Goal: Transaction & Acquisition: Purchase product/service

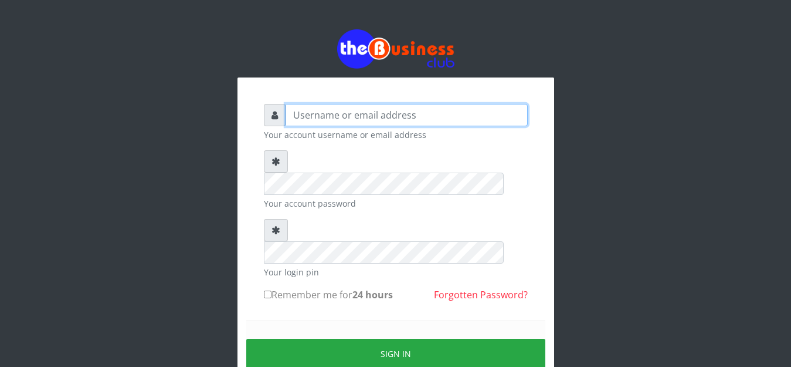
type input "anthony4christy2k@gmail.com"
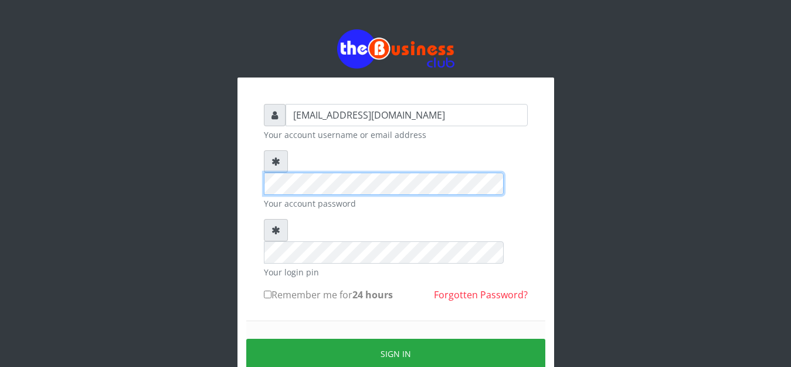
click at [216, 147] on div "anthony4christy2k@gmail.com Your account username or email address Your account…" at bounding box center [396, 232] width 669 height 465
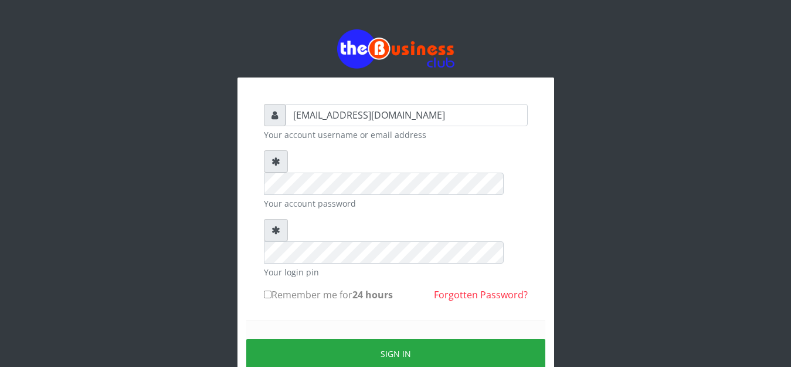
click at [270, 290] on input "Remember me for 24 hours" at bounding box center [268, 294] width 8 height 8
checkbox input "true"
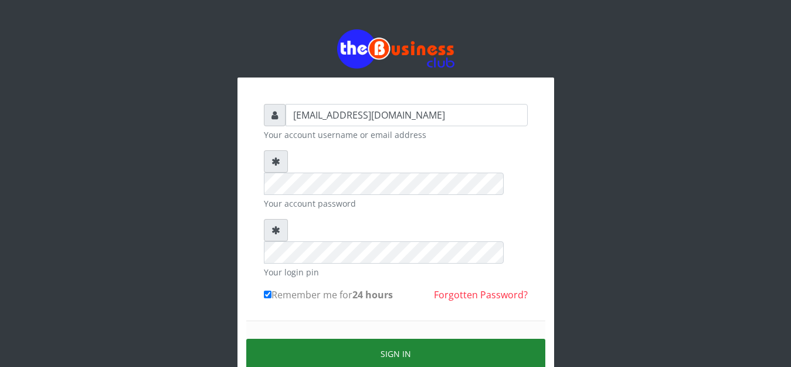
click at [285, 339] on button "Sign in" at bounding box center [395, 354] width 299 height 30
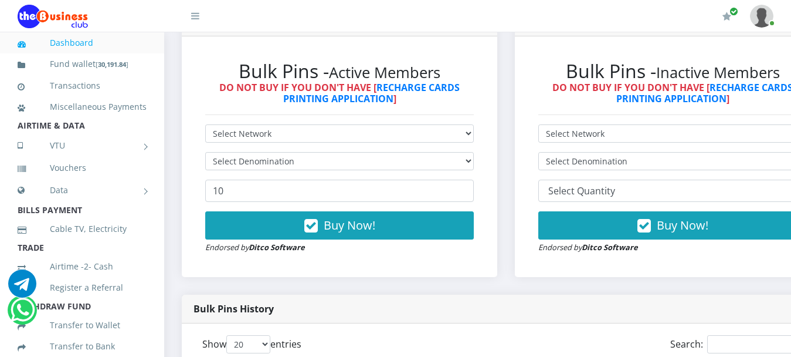
scroll to position [352, 0]
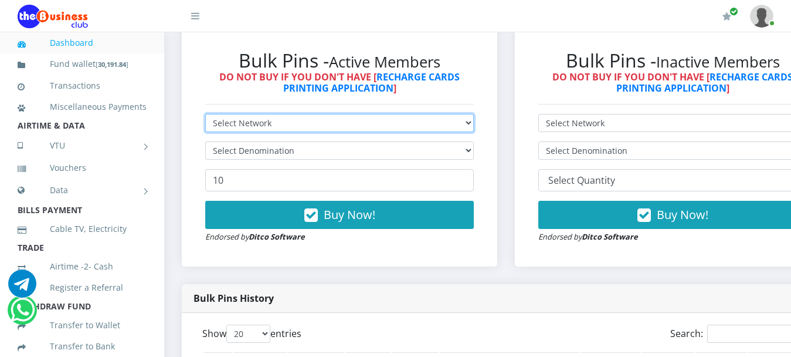
click at [292, 114] on select "Select Network MTN Globacom 9Mobile Airtel" at bounding box center [339, 123] width 269 height 18
select select "MTN"
click at [205, 114] on select "Select Network MTN Globacom 9Mobile Airtel" at bounding box center [339, 123] width 269 height 18
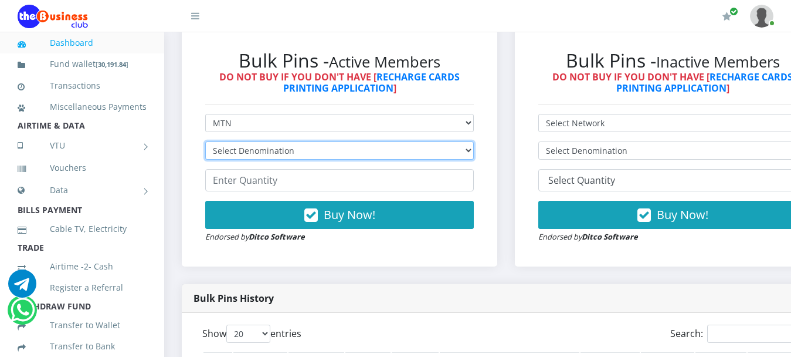
click at [285, 141] on select "Select Denomination MTN NGN100 - ₦96.99 MTN NGN200 - ₦193.98 MTN NGN400 - ₦387.…" at bounding box center [339, 150] width 269 height 18
click at [275, 141] on select "Select Denomination MTN NGN100 - ₦96.99 MTN NGN200 - ₦193.98 MTN NGN400 - ₦387.…" at bounding box center [339, 150] width 269 height 18
select select "193.98-200"
click at [205, 141] on select "Select Denomination MTN NGN100 - ₦96.99 MTN NGN200 - ₦193.98 MTN NGN400 - ₦387.…" at bounding box center [339, 150] width 269 height 18
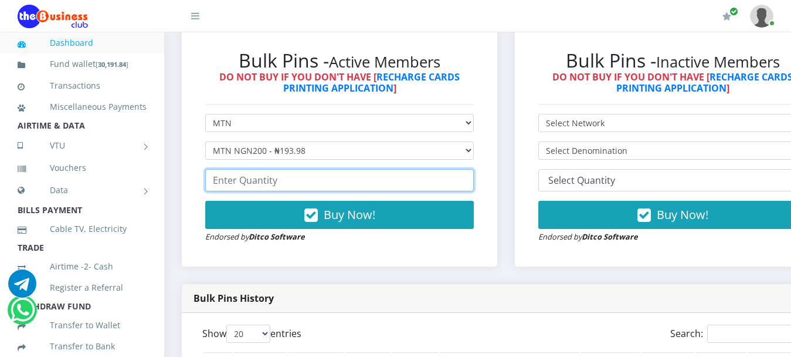
click at [287, 169] on input "number" at bounding box center [339, 180] width 269 height 22
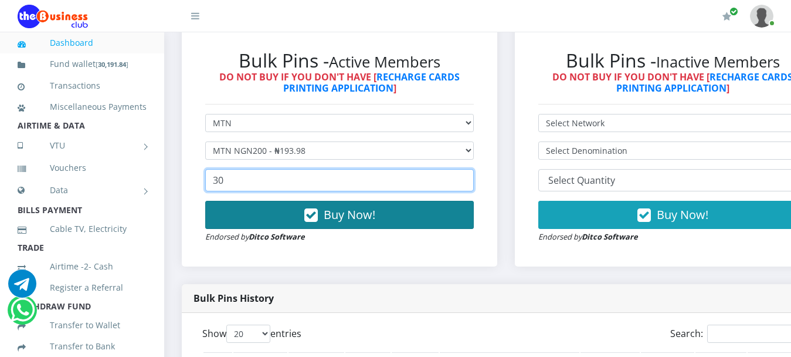
type input "30"
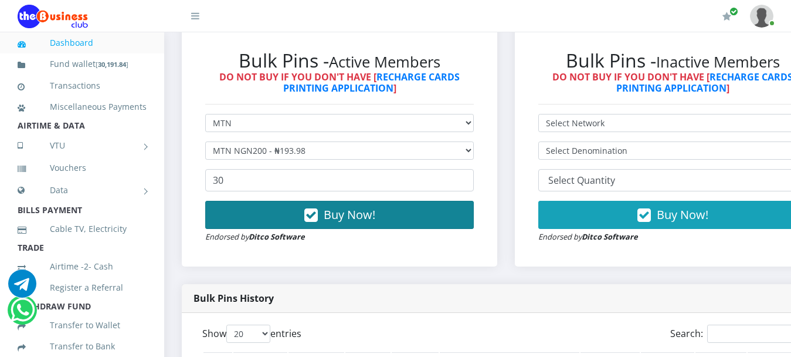
click at [339, 207] on span "Buy Now!" at bounding box center [350, 215] width 52 height 16
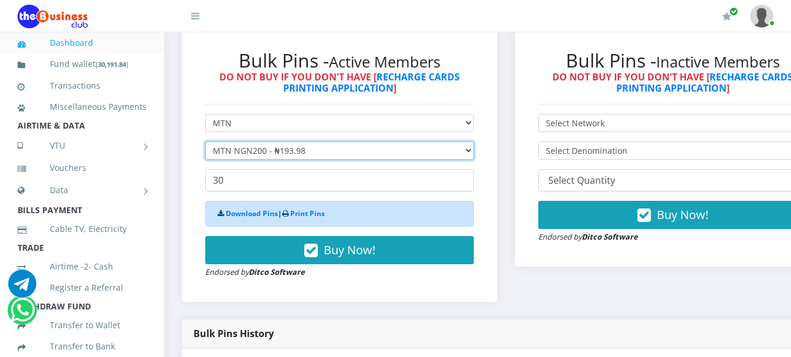
click at [248, 141] on select "Select Denomination MTN NGN100 - ₦96.99 MTN NGN200 - ₦193.98 MTN NGN400 - ₦387.…" at bounding box center [339, 150] width 269 height 18
select select "484.95-500"
click at [205, 141] on select "Select Denomination MTN NGN100 - ₦96.99 MTN NGN200 - ₦193.98 MTN NGN400 - ₦387.…" at bounding box center [339, 150] width 269 height 18
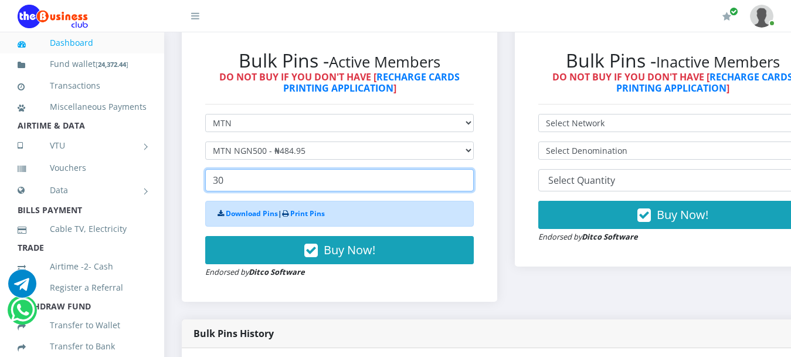
drag, startPoint x: 256, startPoint y: 166, endPoint x: 179, endPoint y: 160, distance: 77.7
click at [179, 160] on div "Bulk Pins Downloads instantly (ACTIVE MEMBERS) Bulk Pins - Active Members DO NO…" at bounding box center [339, 158] width 333 height 322
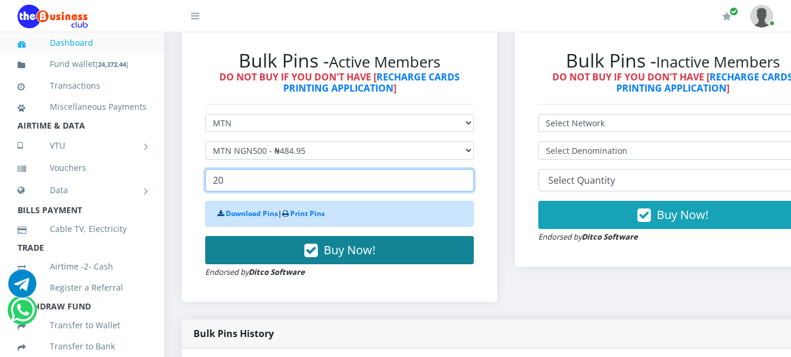
type input "20"
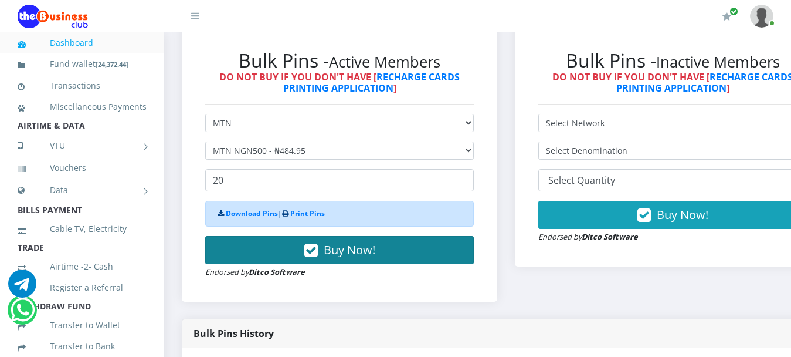
click at [361, 242] on span "Buy Now!" at bounding box center [350, 250] width 52 height 16
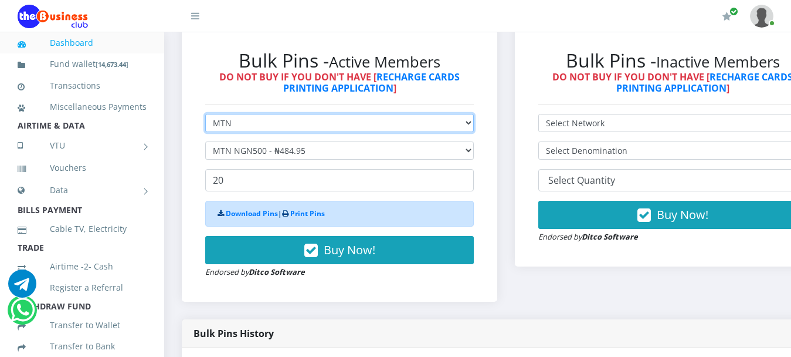
click at [232, 114] on select "Select Network MTN Globacom 9Mobile Airtel" at bounding box center [339, 123] width 269 height 18
select select "Glo"
click at [205, 114] on select "Select Network MTN Globacom 9Mobile Airtel" at bounding box center [339, 123] width 269 height 18
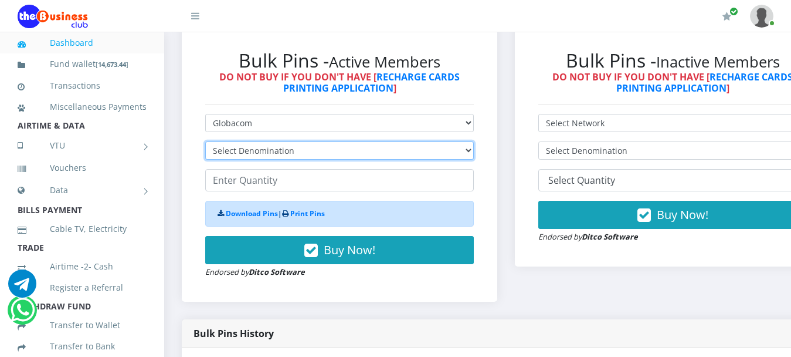
click at [235, 141] on select "Select Denomination Glo NGN100 - ₦96.55 Glo NGN200 - ₦193.10 Glo NGN500 - ₦482.…" at bounding box center [339, 150] width 269 height 18
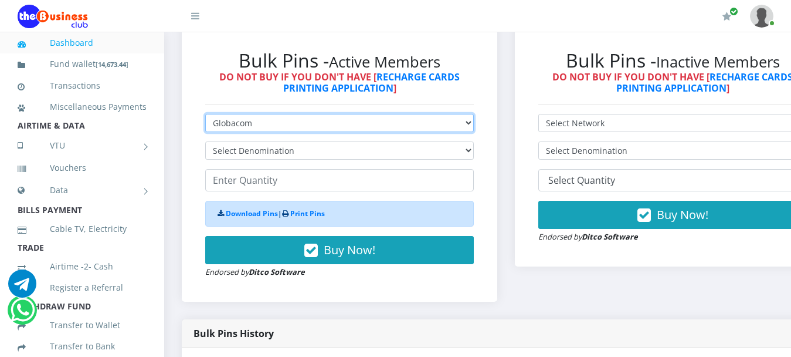
click at [232, 114] on select "Select Network MTN Globacom 9Mobile Airtel" at bounding box center [339, 123] width 269 height 18
select select "Airtel"
click at [205, 114] on select "Select Network MTN Globacom 9Mobile Airtel" at bounding box center [339, 123] width 269 height 18
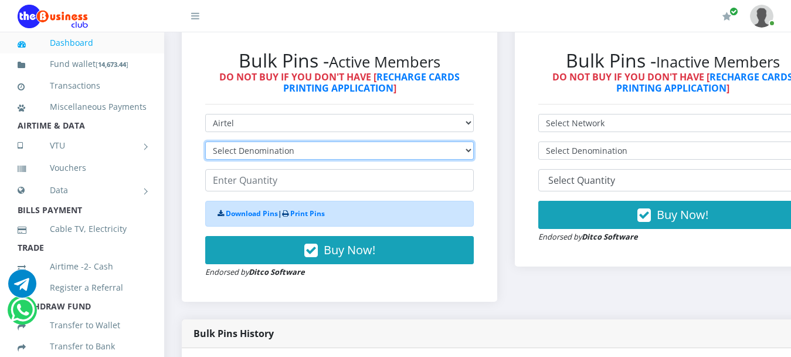
click at [242, 143] on select "Select Denomination Airtel NGN100 - ₦96.38 Airtel NGN200 - ₦192.76 Airtel NGN50…" at bounding box center [339, 150] width 269 height 18
select select "481.9-500"
click at [205, 141] on select "Select Denomination Airtel NGN100 - ₦96.38 Airtel NGN200 - ₦192.76 Airtel NGN50…" at bounding box center [339, 150] width 269 height 18
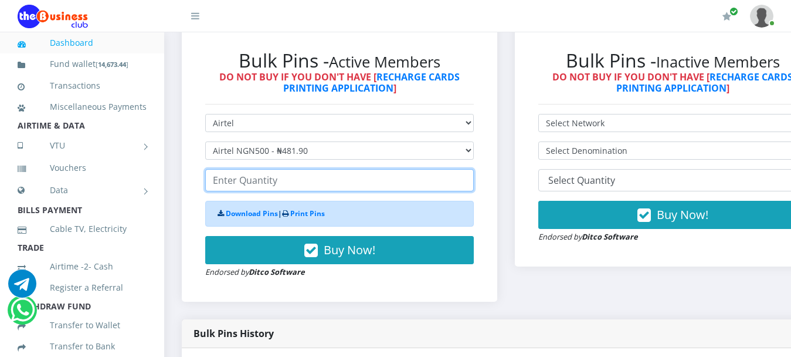
click at [276, 174] on input "number" at bounding box center [339, 180] width 269 height 22
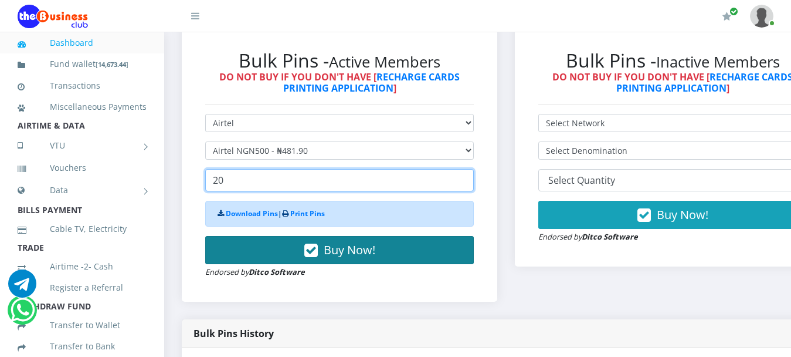
type input "20"
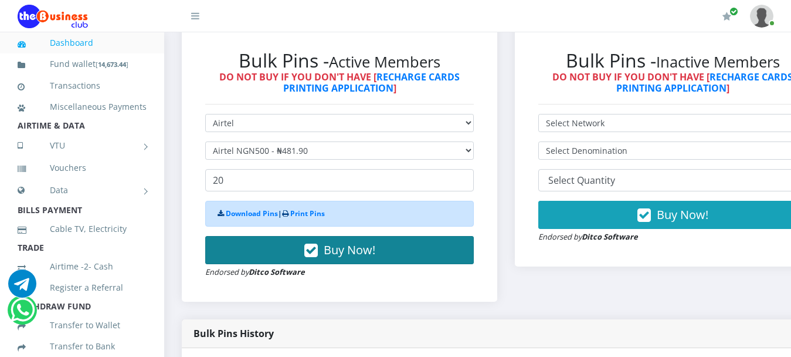
click at [347, 249] on button "Buy Now!" at bounding box center [339, 250] width 269 height 28
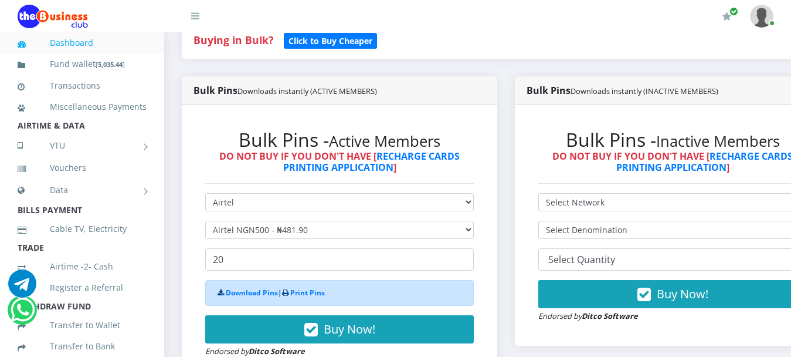
scroll to position [293, 0]
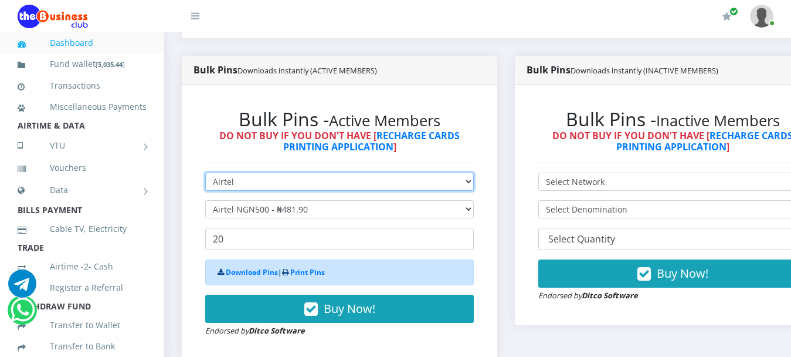
click at [242, 172] on select "Select Network MTN Globacom 9Mobile Airtel" at bounding box center [339, 181] width 269 height 18
select select "Glo"
click at [205, 172] on select "Select Network MTN Globacom 9Mobile Airtel" at bounding box center [339, 181] width 269 height 18
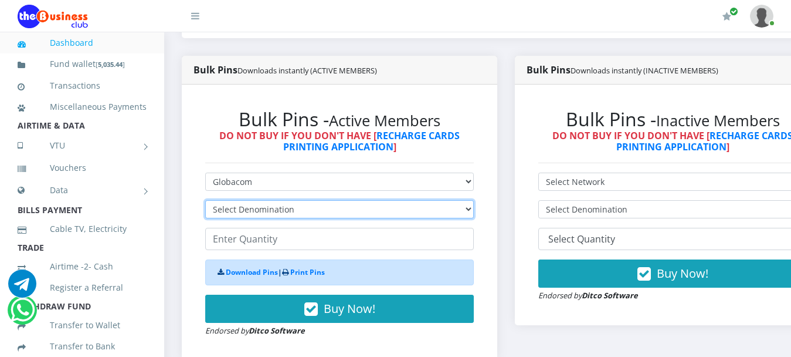
click at [239, 200] on select "Select Denomination Glo NGN100 - ₦96.55 Glo NGN200 - ₦193.10 Glo NGN500 - ₦482.…" at bounding box center [339, 209] width 269 height 18
select select "482.75-500"
click at [205, 200] on select "Select Denomination Glo NGN100 - ₦96.55 Glo NGN200 - ₦193.10 Glo NGN500 - ₦482.…" at bounding box center [339, 209] width 269 height 18
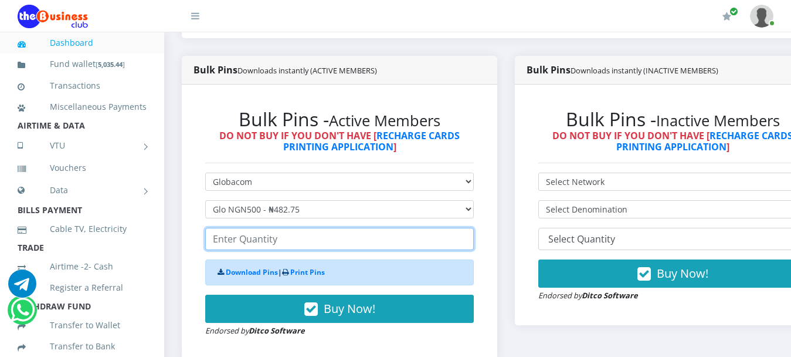
click at [263, 230] on input "number" at bounding box center [339, 239] width 269 height 22
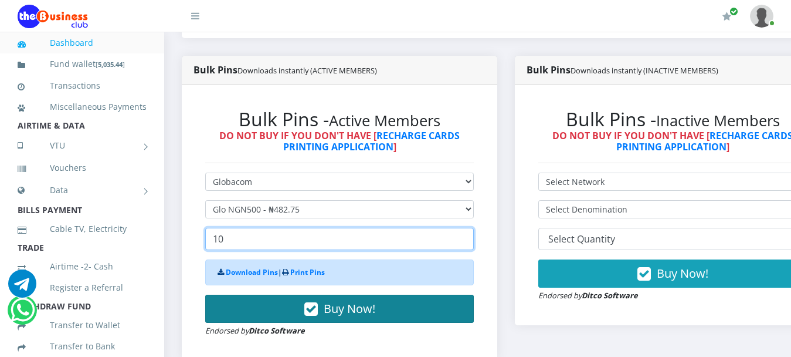
type input "10"
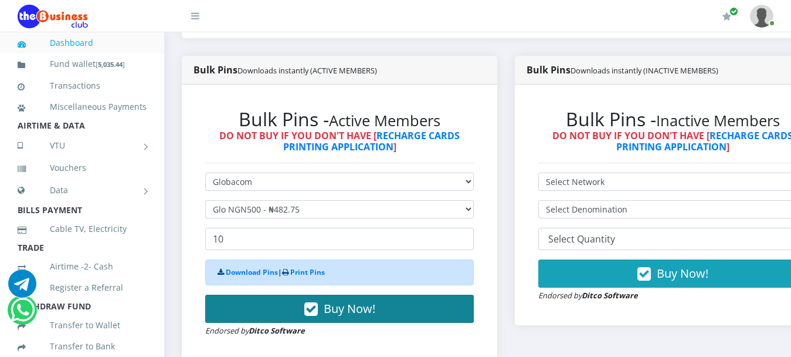
click at [387, 302] on button "Buy Now!" at bounding box center [339, 309] width 269 height 28
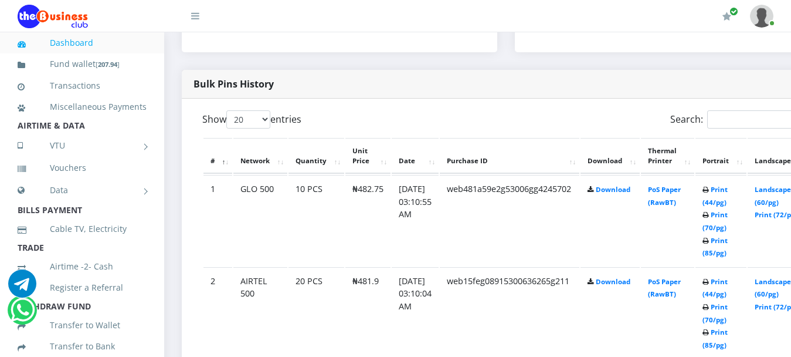
scroll to position [587, 0]
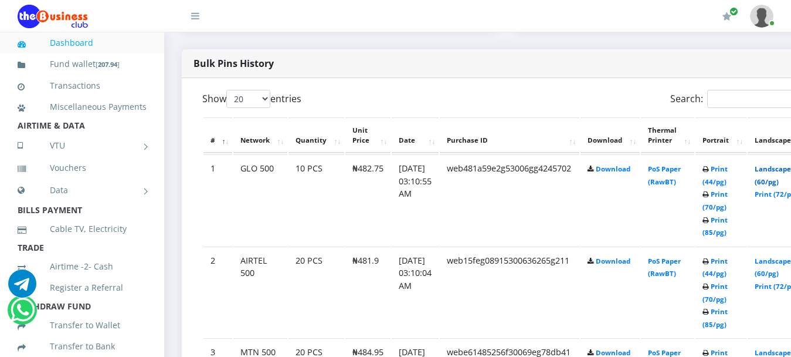
click at [779, 164] on link "Landscape (60/pg)" at bounding box center [773, 175] width 36 height 22
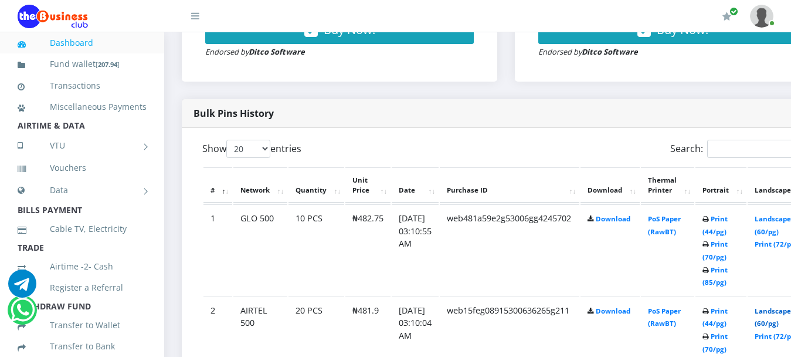
click at [785, 306] on link "Landscape (60/pg)" at bounding box center [773, 317] width 36 height 22
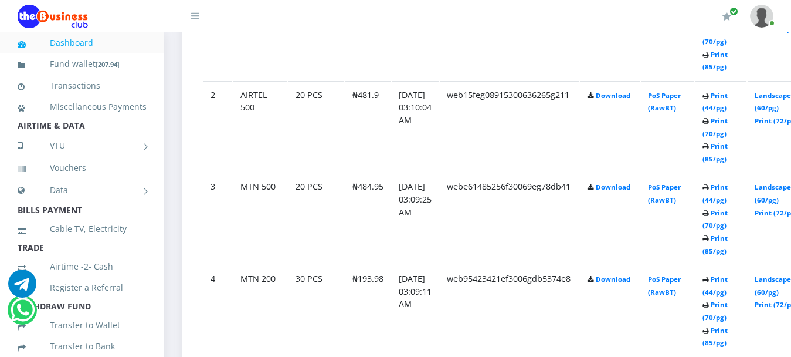
scroll to position [771, 0]
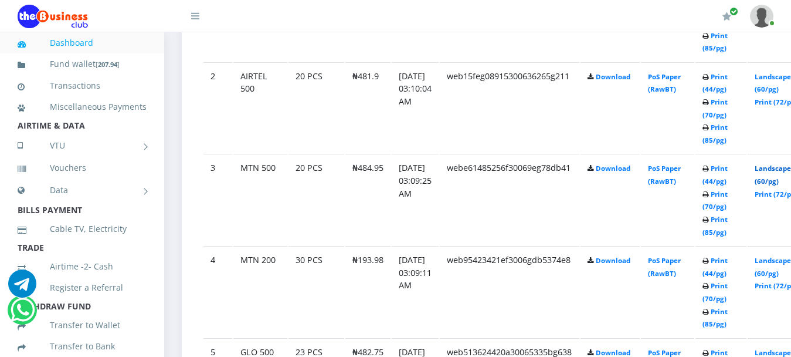
click at [777, 164] on link "Landscape (60/pg)" at bounding box center [773, 175] width 36 height 22
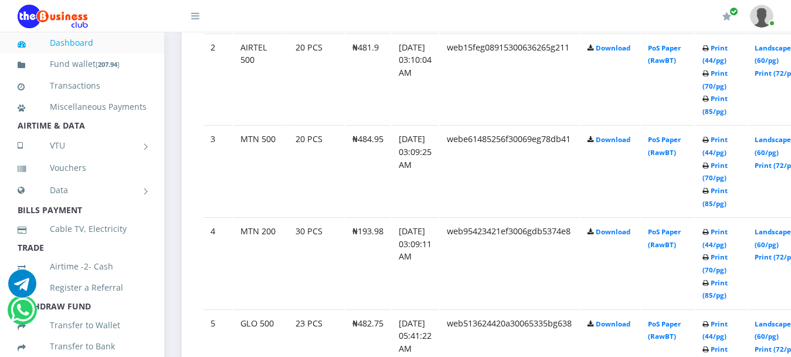
scroll to position [771, 0]
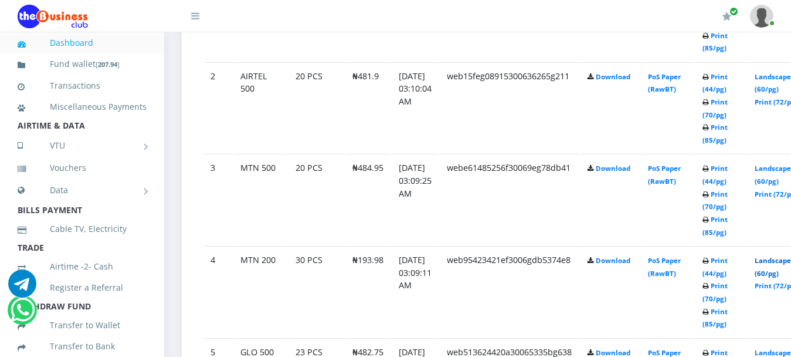
click at [784, 256] on link "Landscape (60/pg)" at bounding box center [773, 267] width 36 height 22
